Goal: Transaction & Acquisition: Purchase product/service

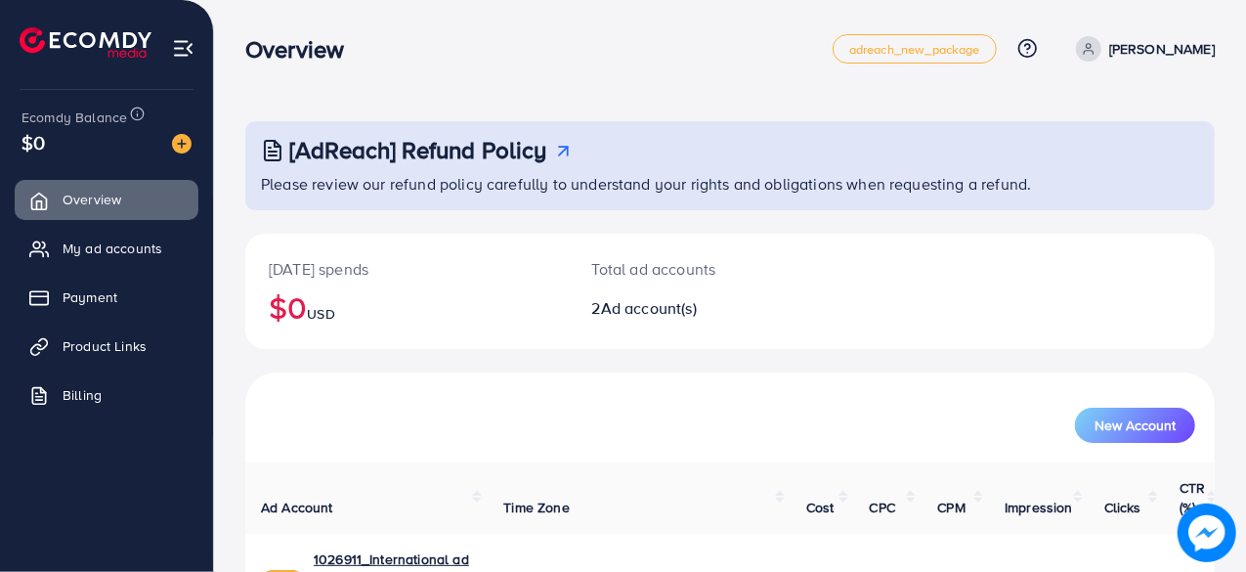
scroll to position [176, 0]
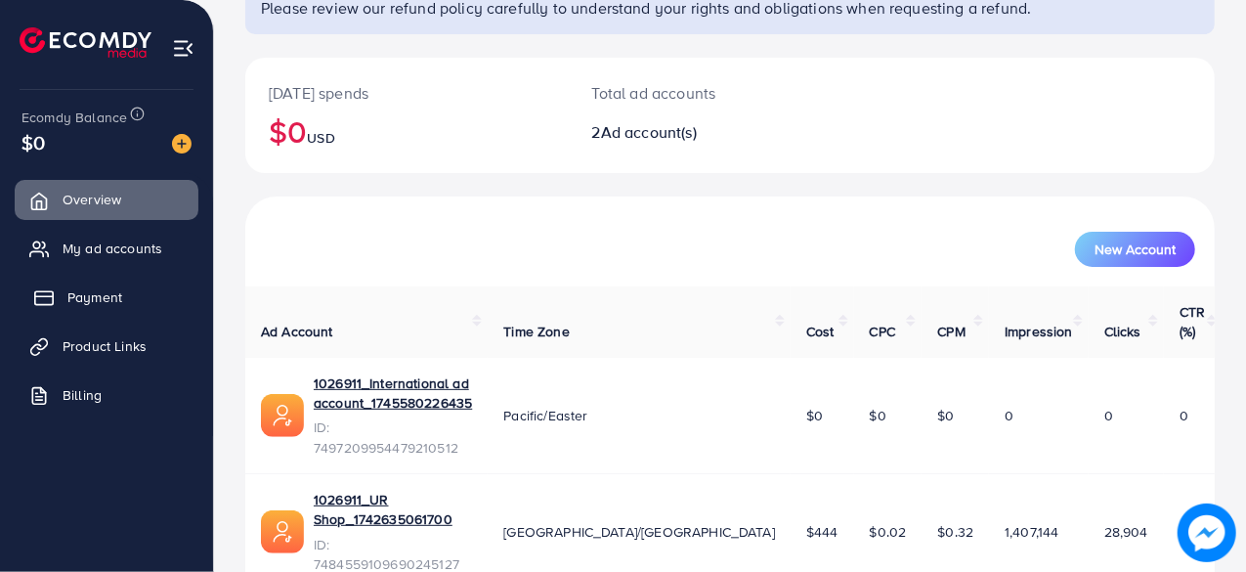
click at [131, 303] on link "Payment" at bounding box center [107, 297] width 184 height 39
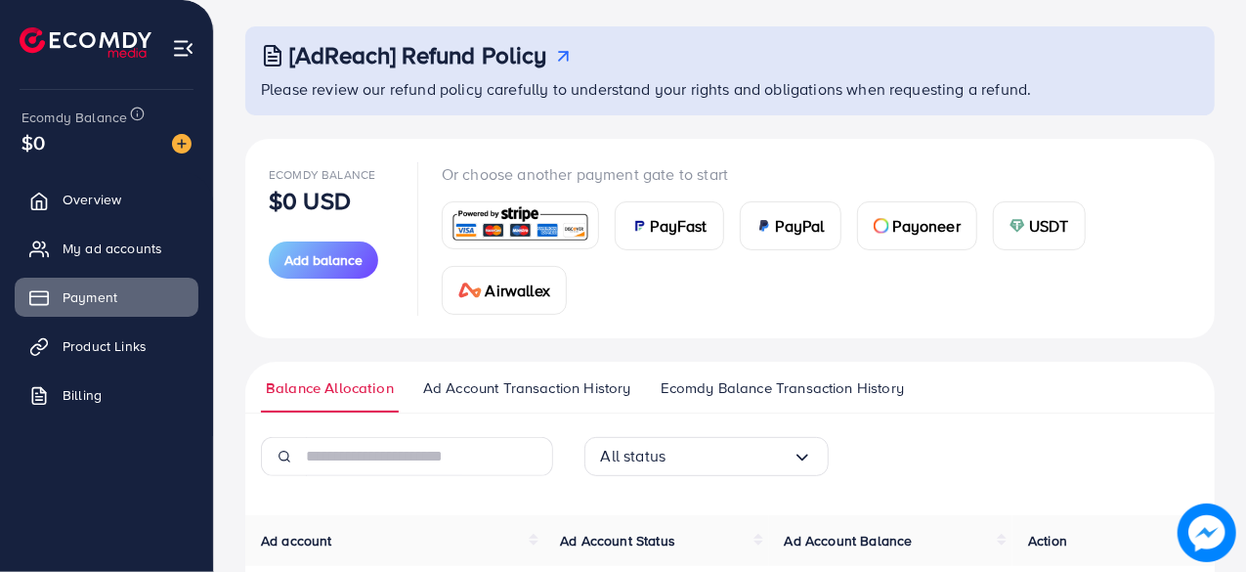
scroll to position [98, 0]
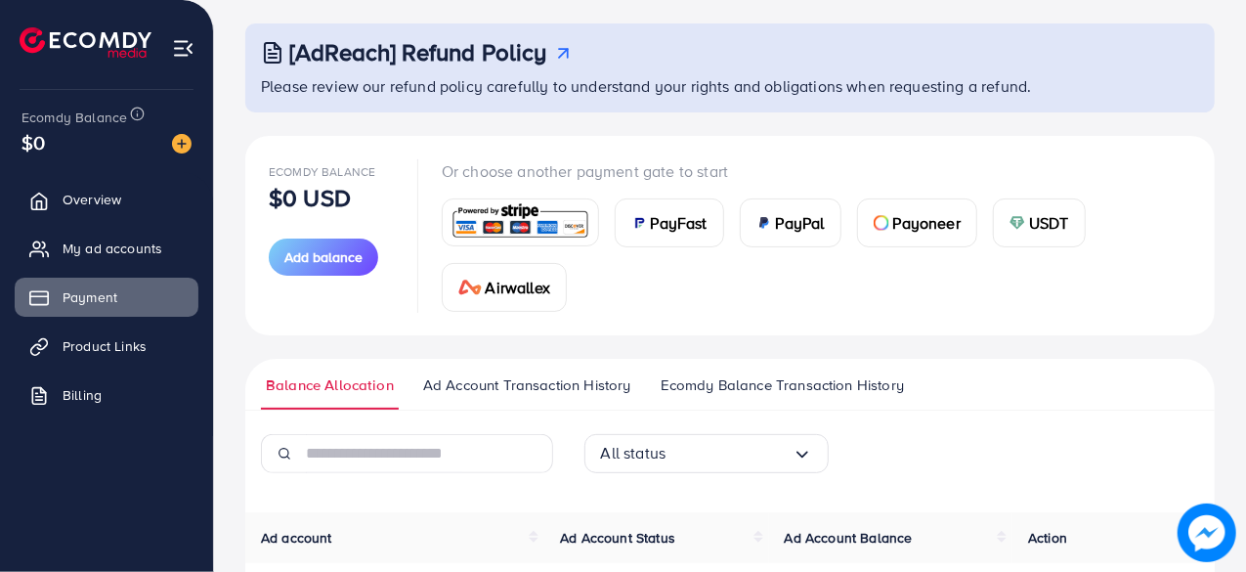
click at [663, 235] on div "PayFast" at bounding box center [669, 222] width 107 height 47
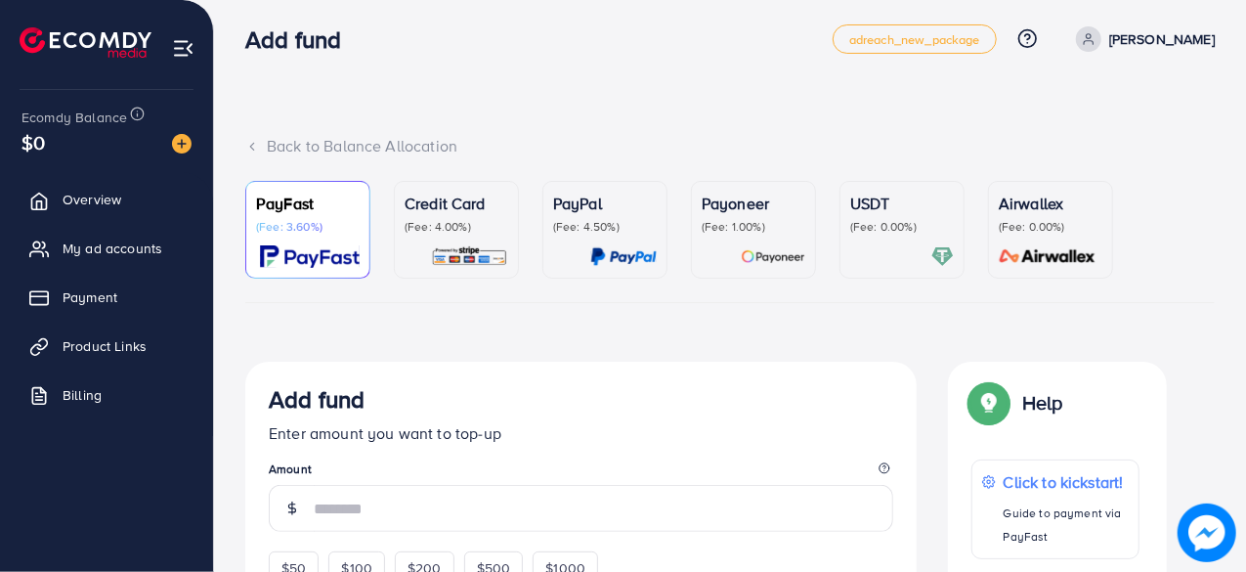
scroll to position [30, 0]
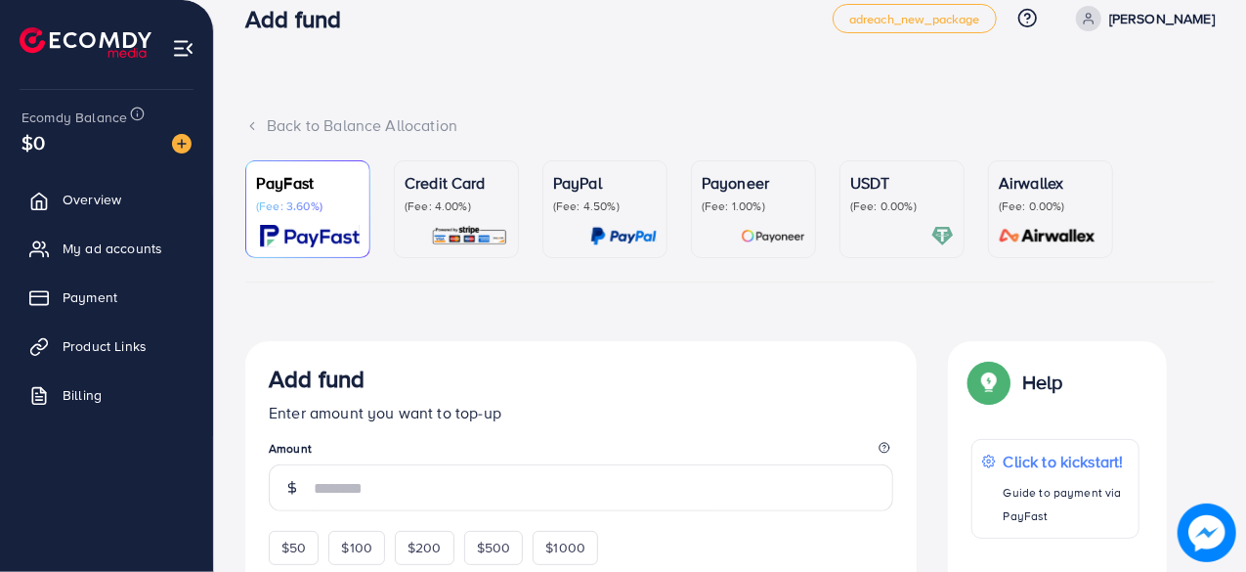
click at [591, 194] on div "PayPal (Fee: 4.50%)" at bounding box center [605, 192] width 104 height 43
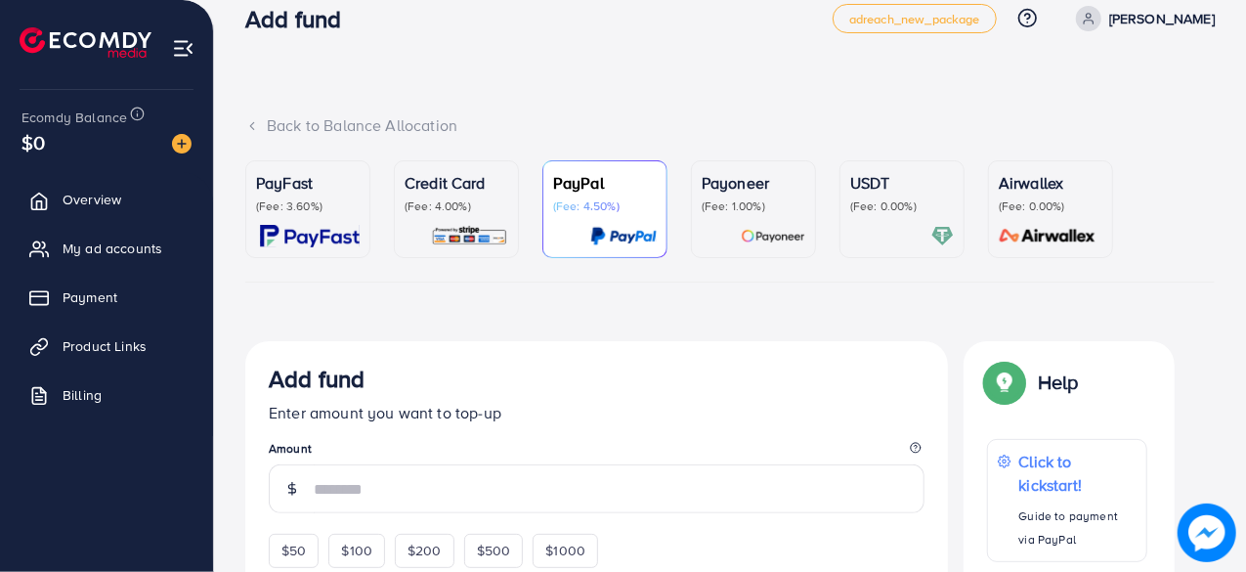
click at [724, 198] on p "(Fee: 1.00%)" at bounding box center [754, 206] width 104 height 16
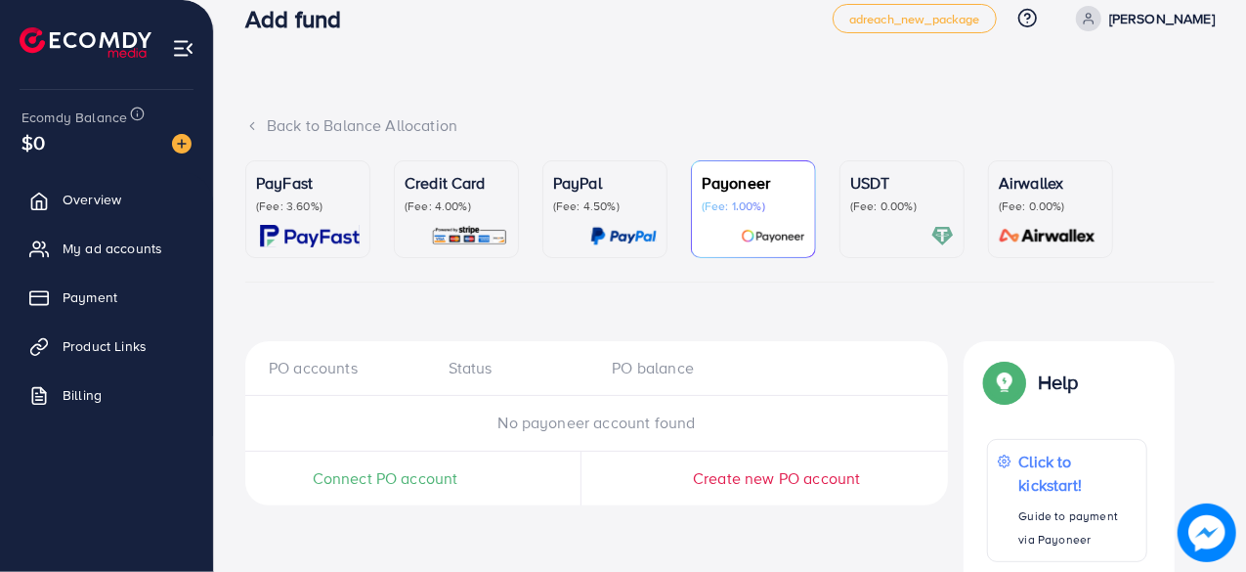
click at [876, 186] on p "USDT" at bounding box center [902, 182] width 104 height 23
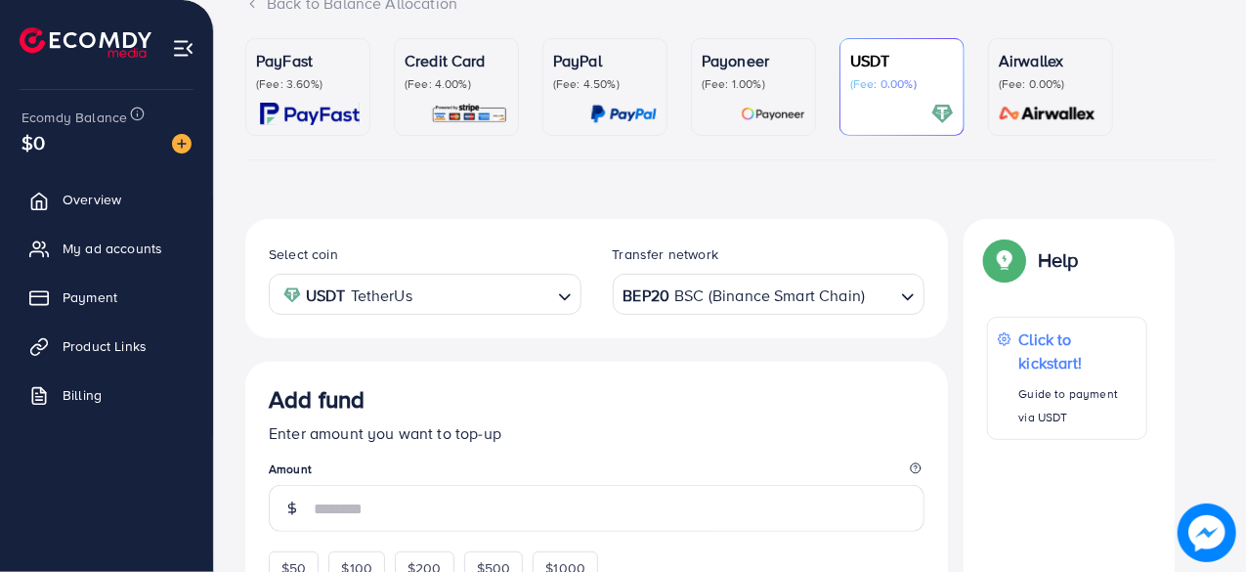
scroll to position [153, 0]
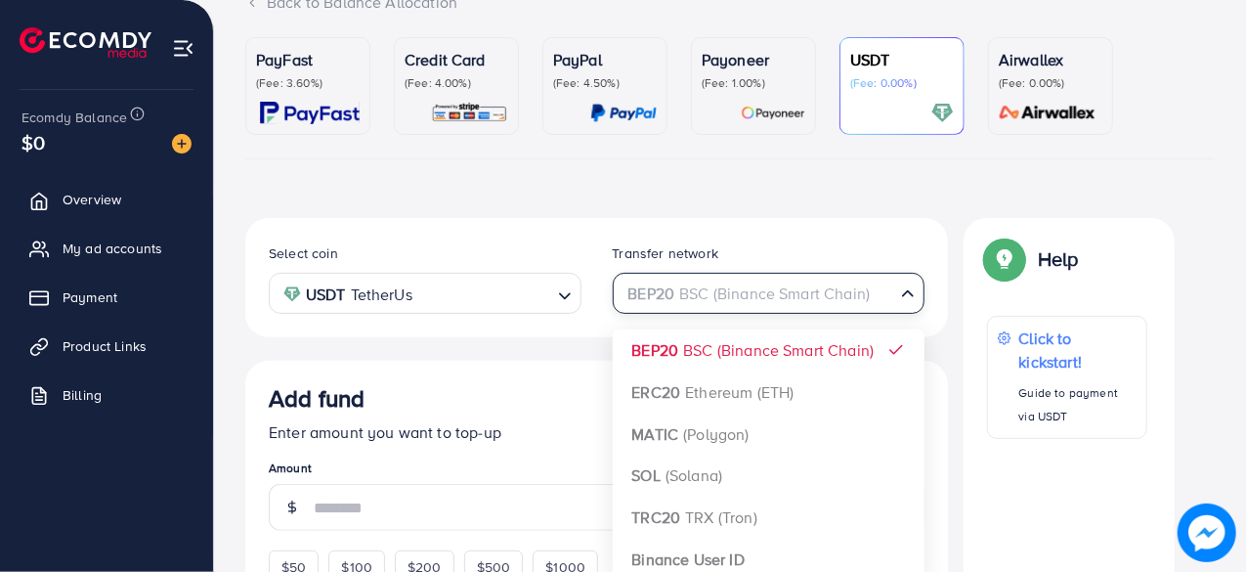
click at [754, 292] on div "BEP20 BSC (Binance Smart Chain)" at bounding box center [758, 292] width 277 height 34
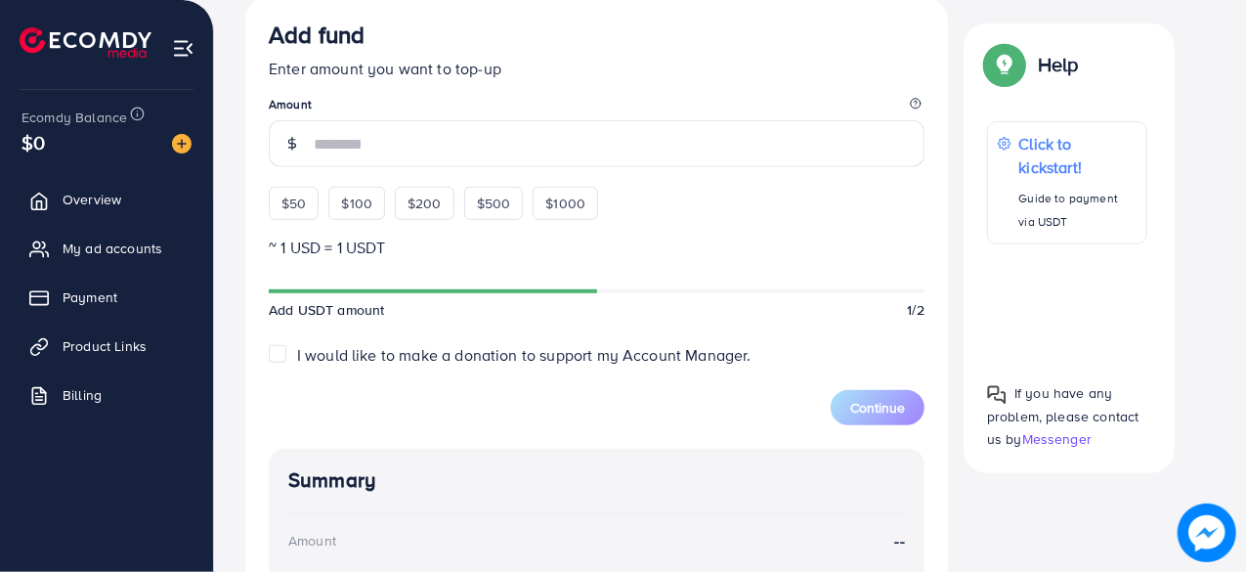
scroll to position [511, 0]
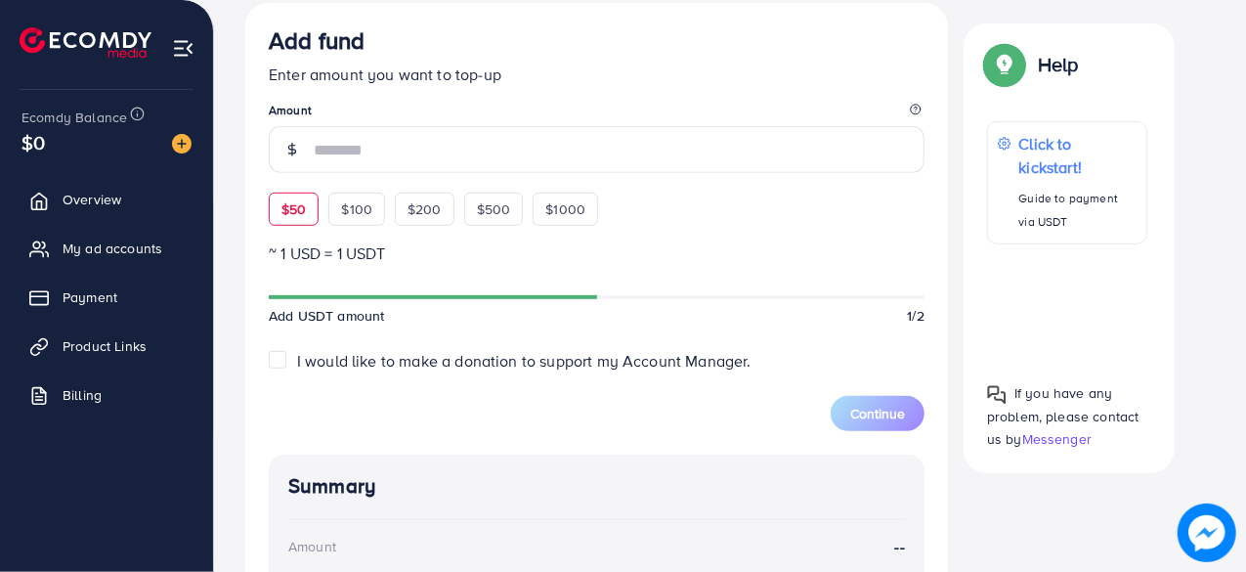
click at [304, 216] on span "$50" at bounding box center [293, 209] width 24 height 20
type input "**"
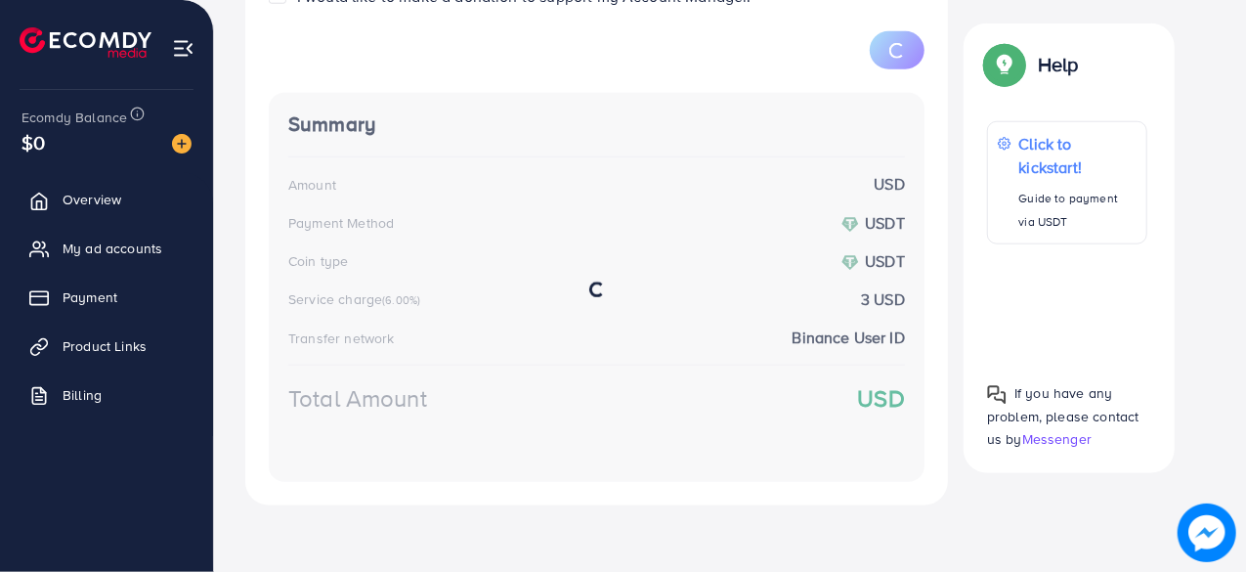
scroll to position [903, 0]
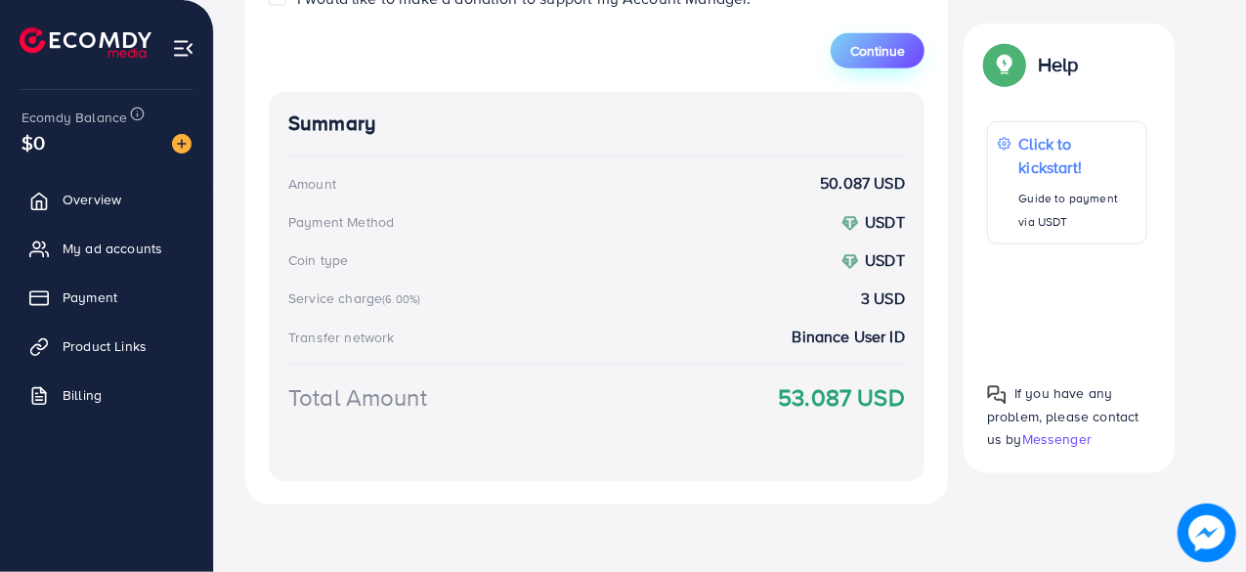
click at [878, 63] on button "Continue" at bounding box center [878, 50] width 94 height 35
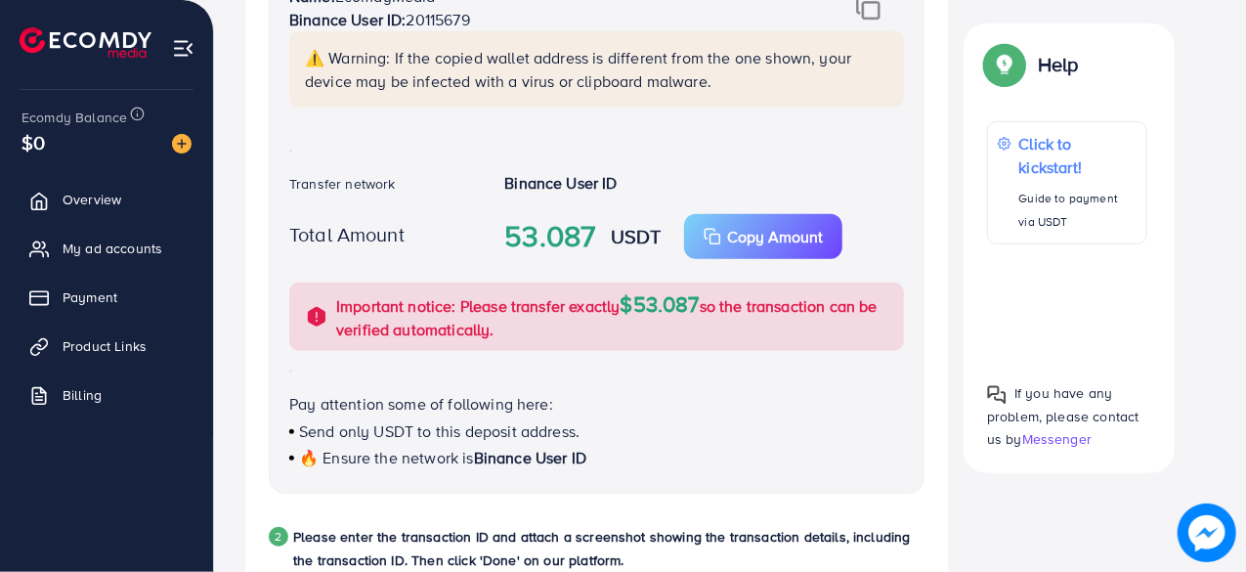
scroll to position [455, 0]
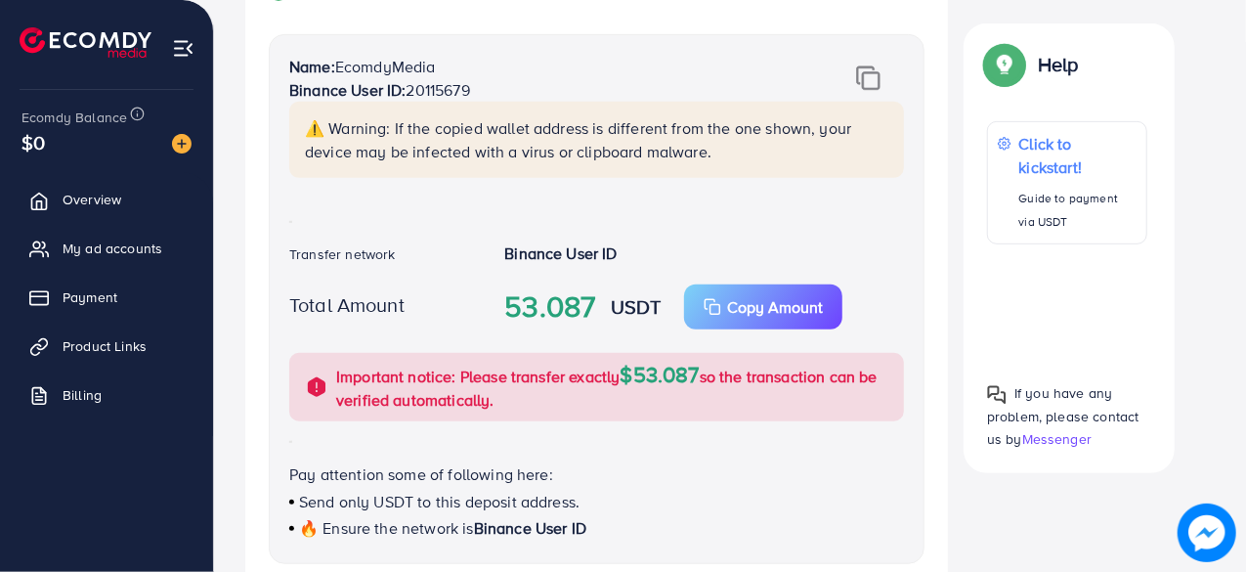
click at [1071, 301] on div at bounding box center [1067, 305] width 160 height 90
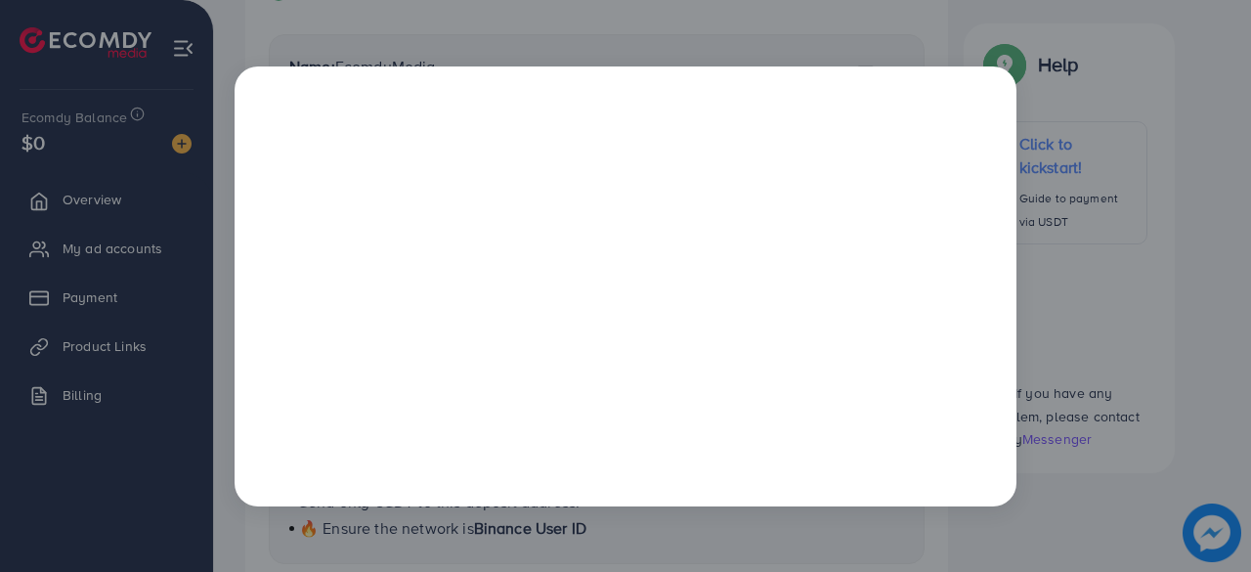
click at [1171, 101] on div at bounding box center [625, 286] width 1251 height 572
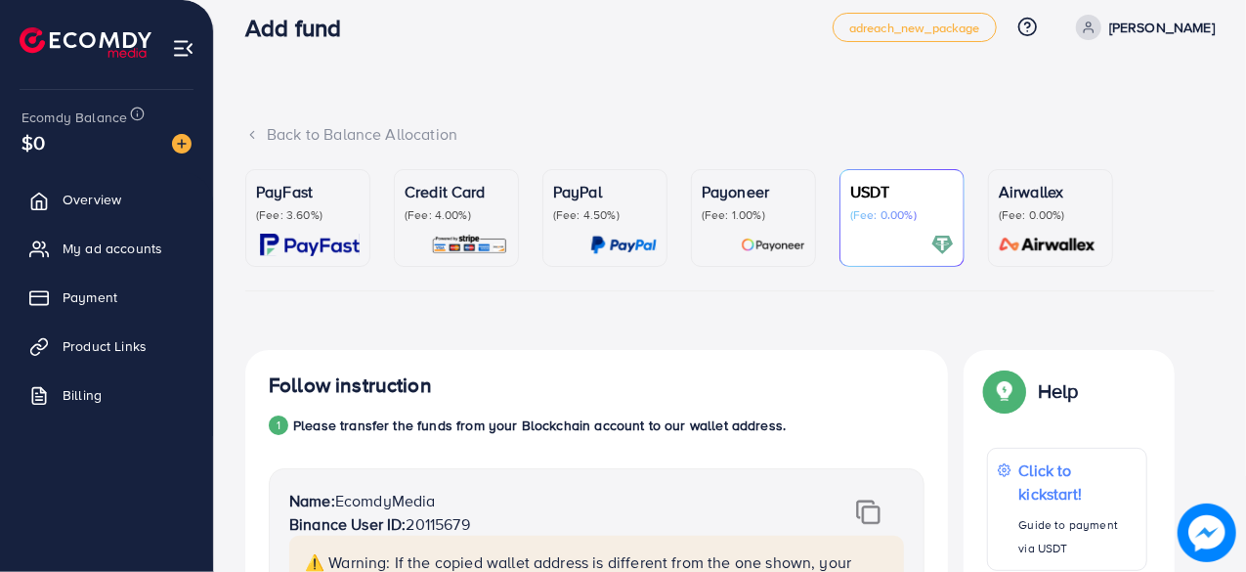
scroll to position [0, 0]
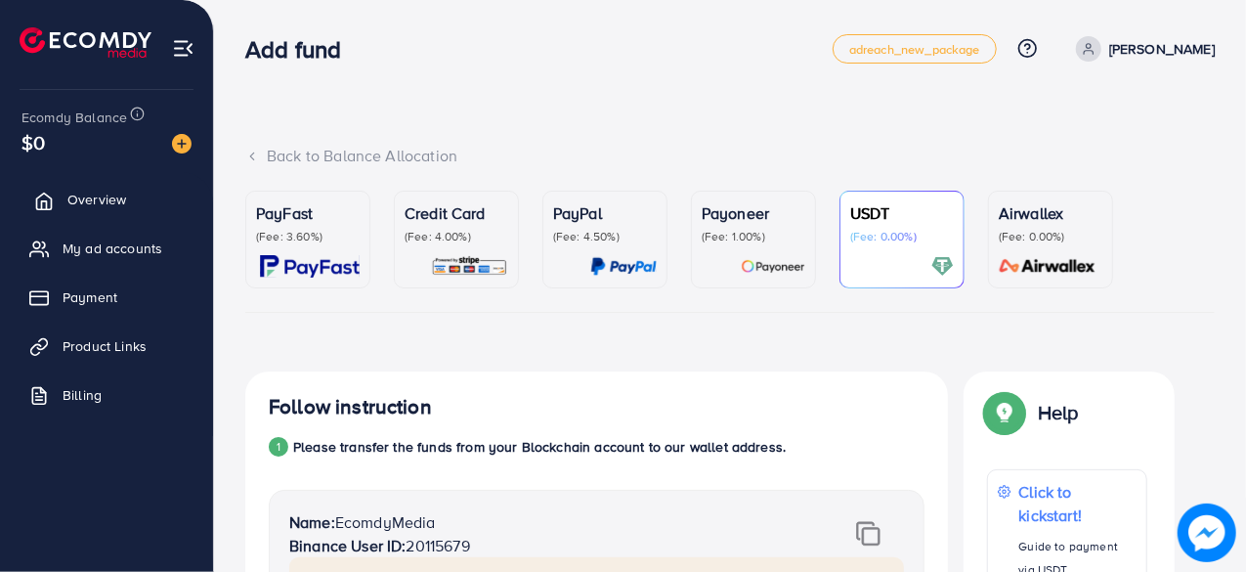
click at [135, 189] on link "Overview" at bounding box center [107, 199] width 184 height 39
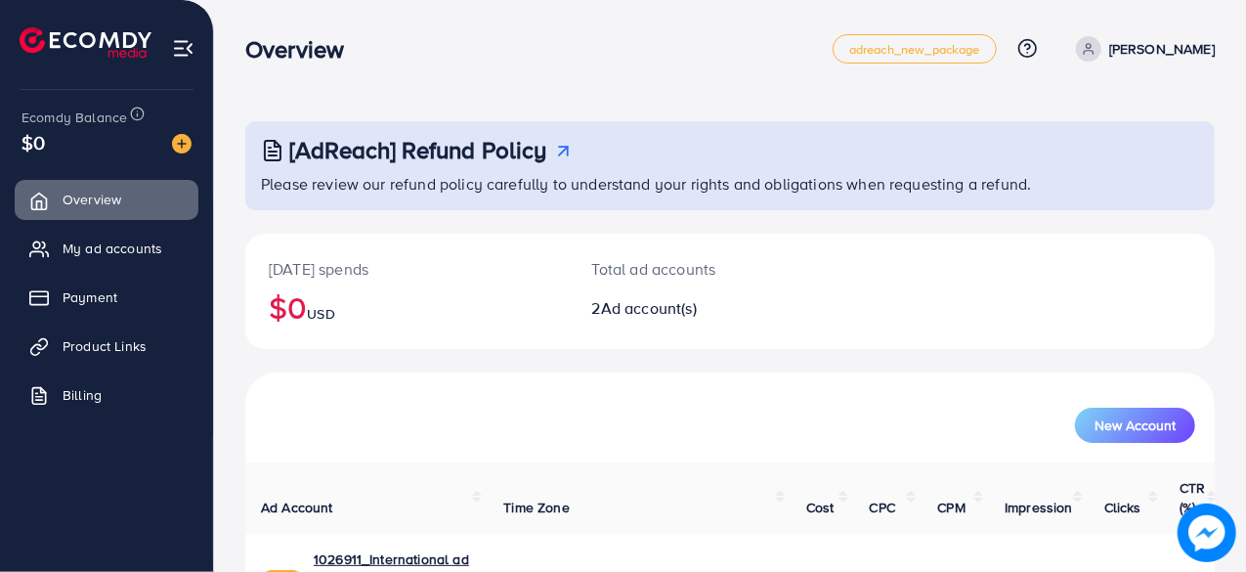
click at [802, 364] on div "Today's spends $0 USD Total ad accounts 2 Ad account(s)" at bounding box center [729, 303] width 969 height 139
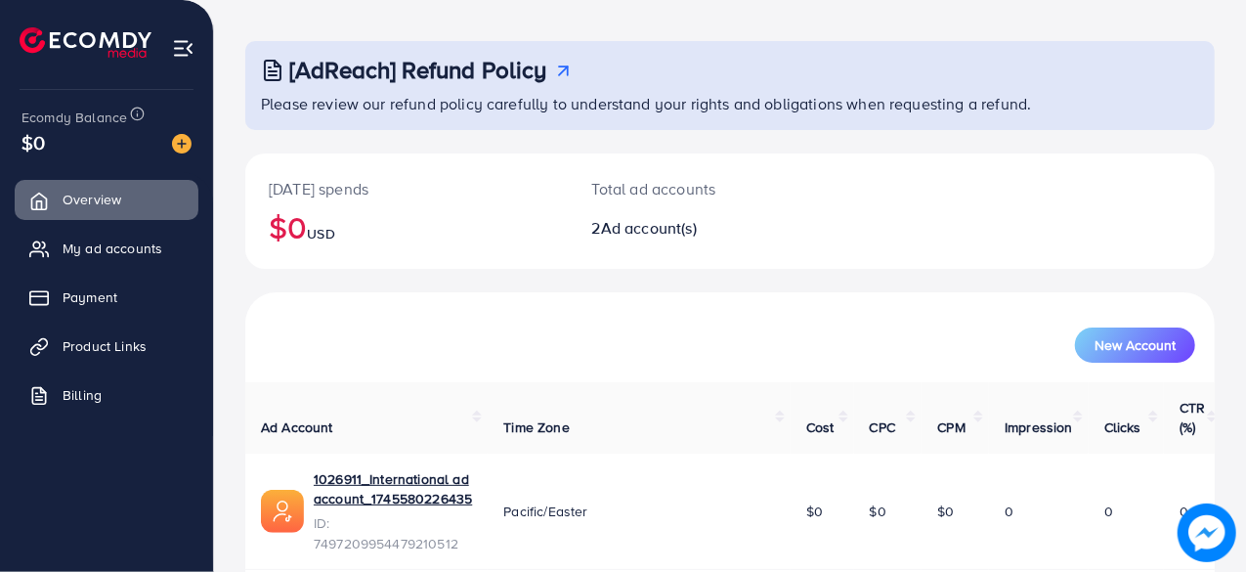
scroll to position [176, 0]
